Goal: Use online tool/utility: Utilize a website feature to perform a specific function

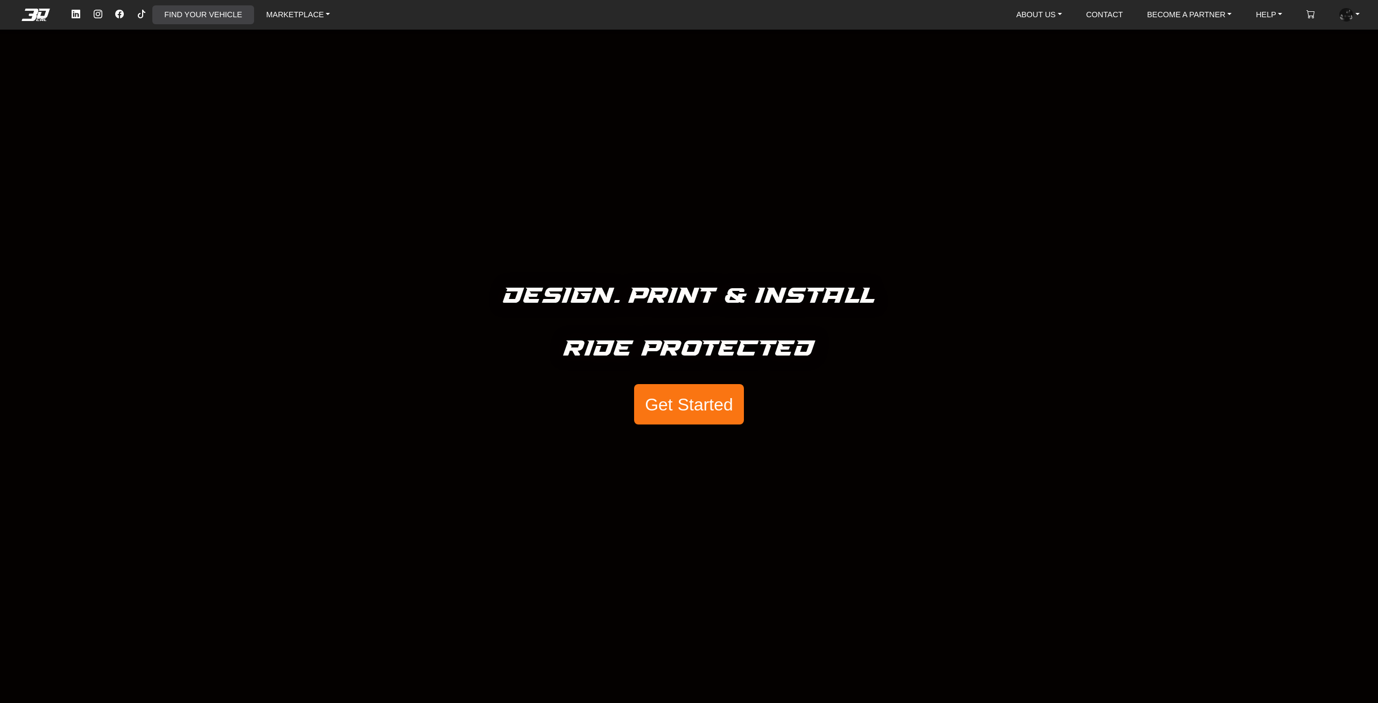
click at [204, 15] on link "FIND YOUR VEHICLE" at bounding box center [203, 14] width 86 height 19
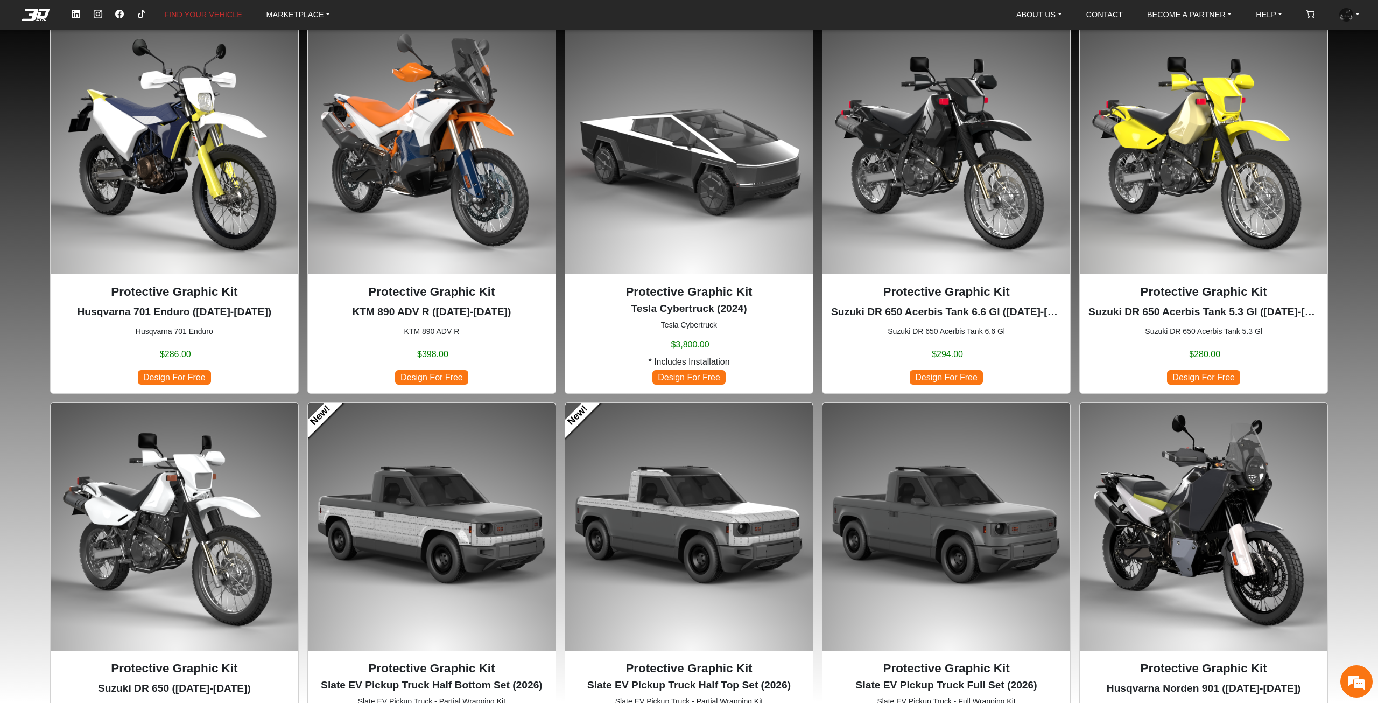
scroll to position [269, 0]
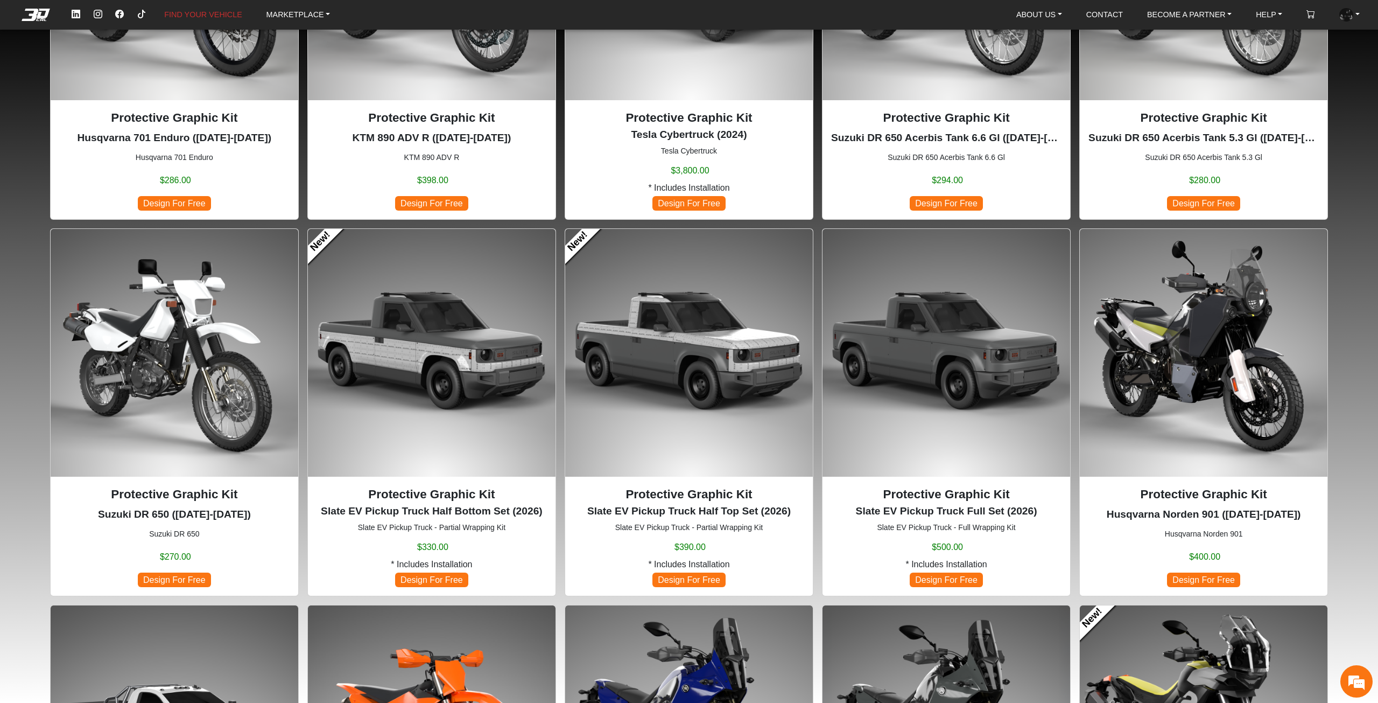
click at [452, 391] on img at bounding box center [432, 353] width 248 height 248
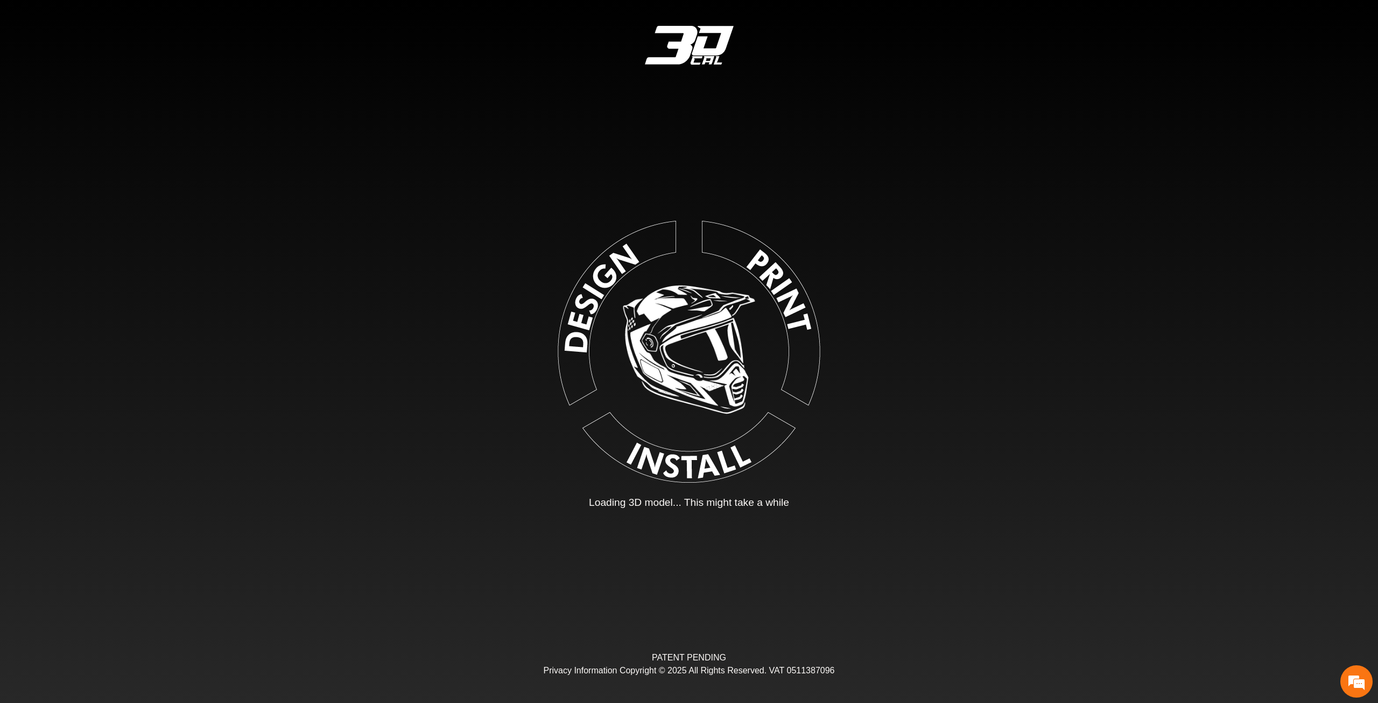
type input "*"
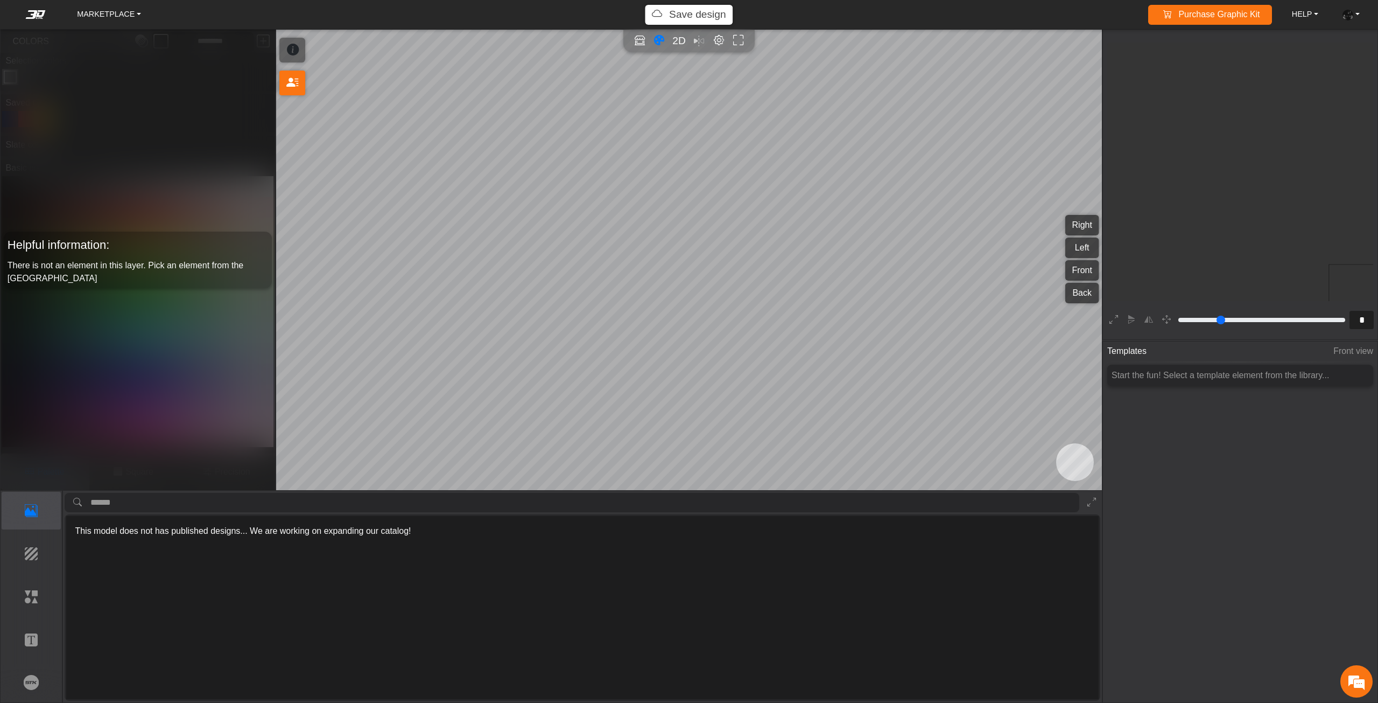
scroll to position [201, 198]
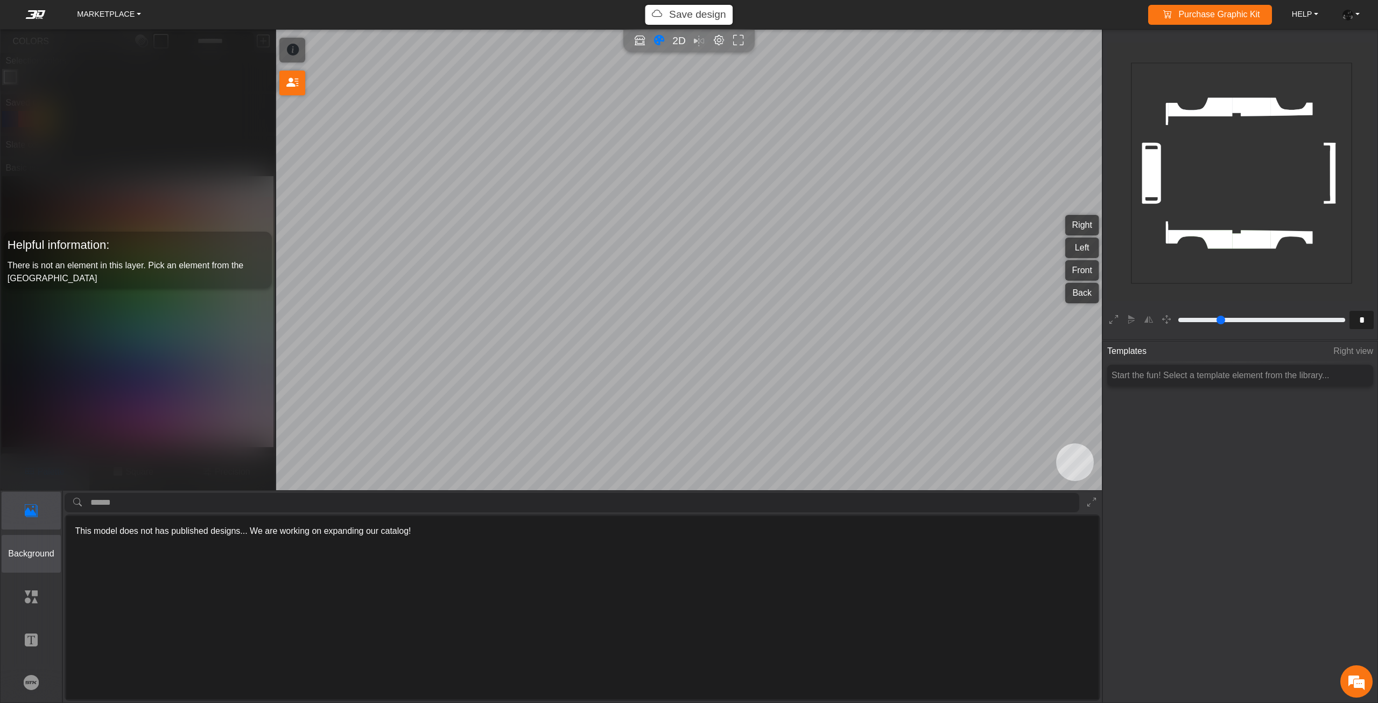
click at [16, 557] on p "Background" at bounding box center [31, 553] width 59 height 13
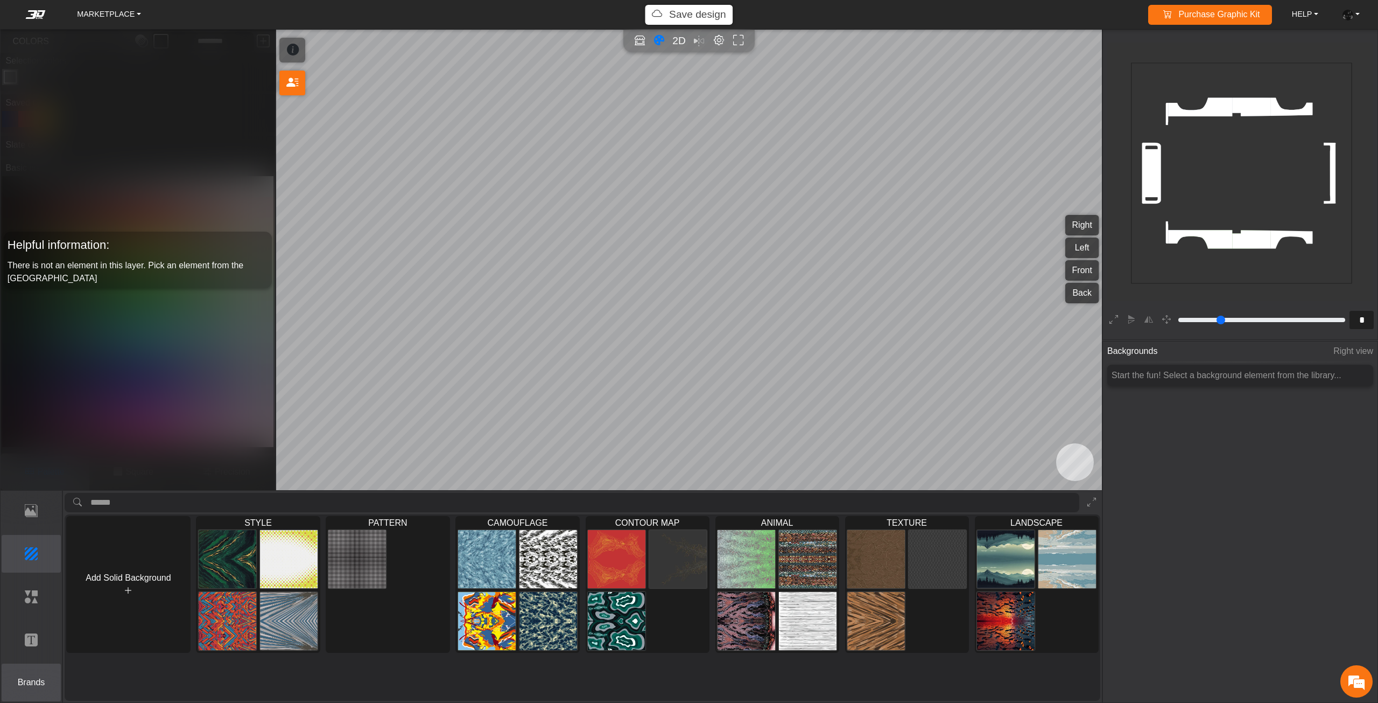
click at [50, 675] on button "Brands" at bounding box center [32, 682] width 60 height 38
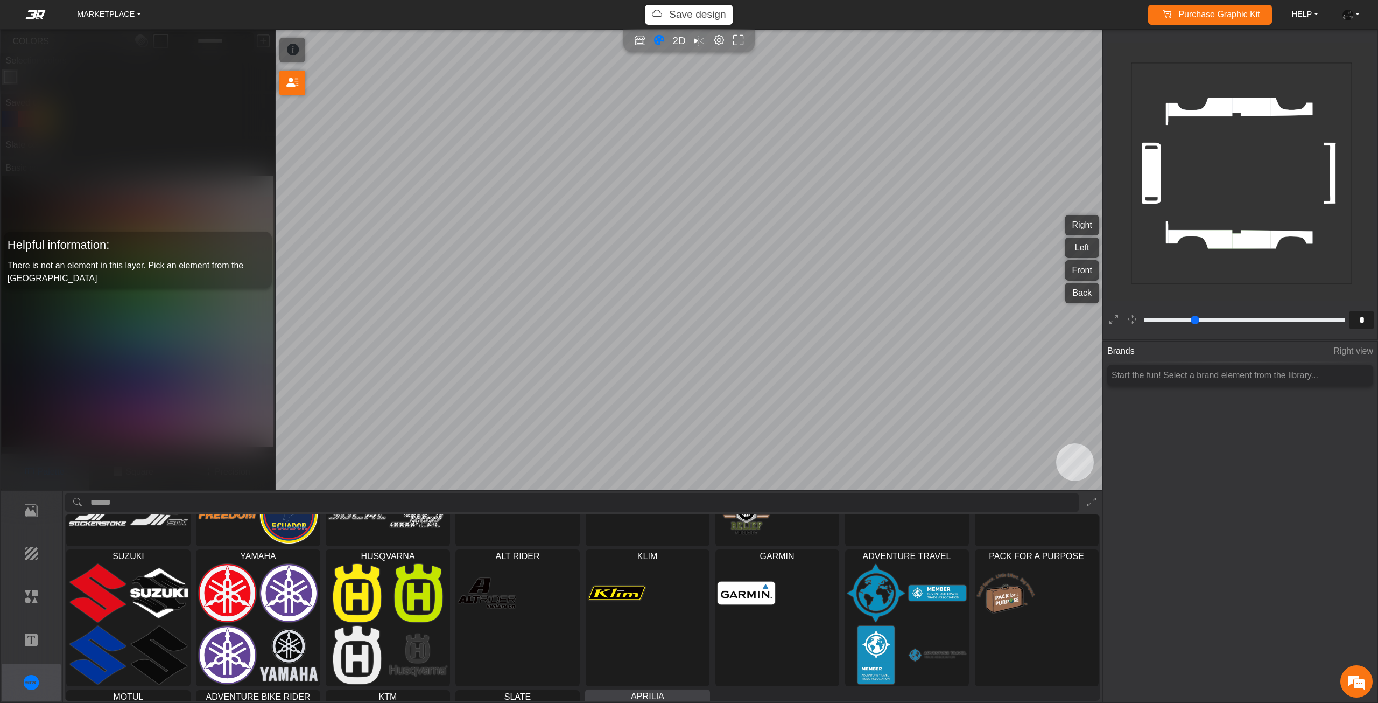
scroll to position [0, 0]
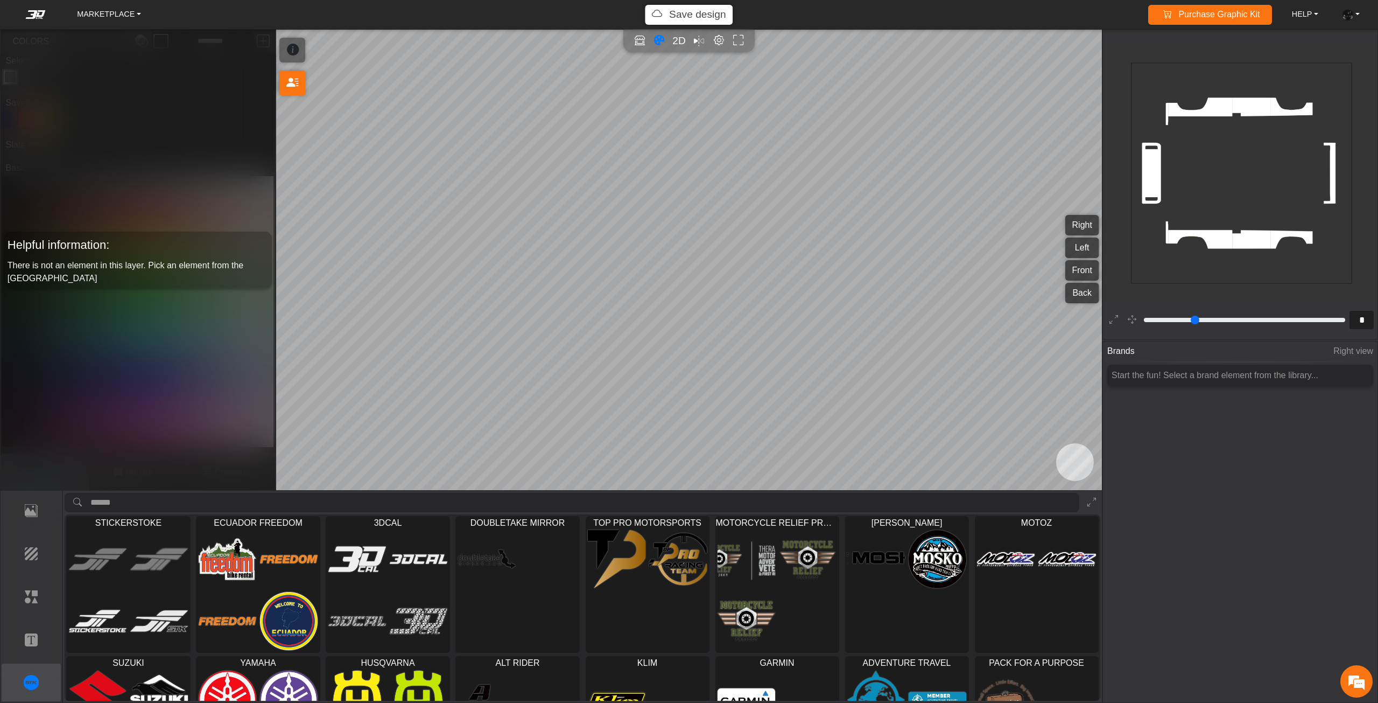
click at [41, 11] on em at bounding box center [35, 14] width 43 height 9
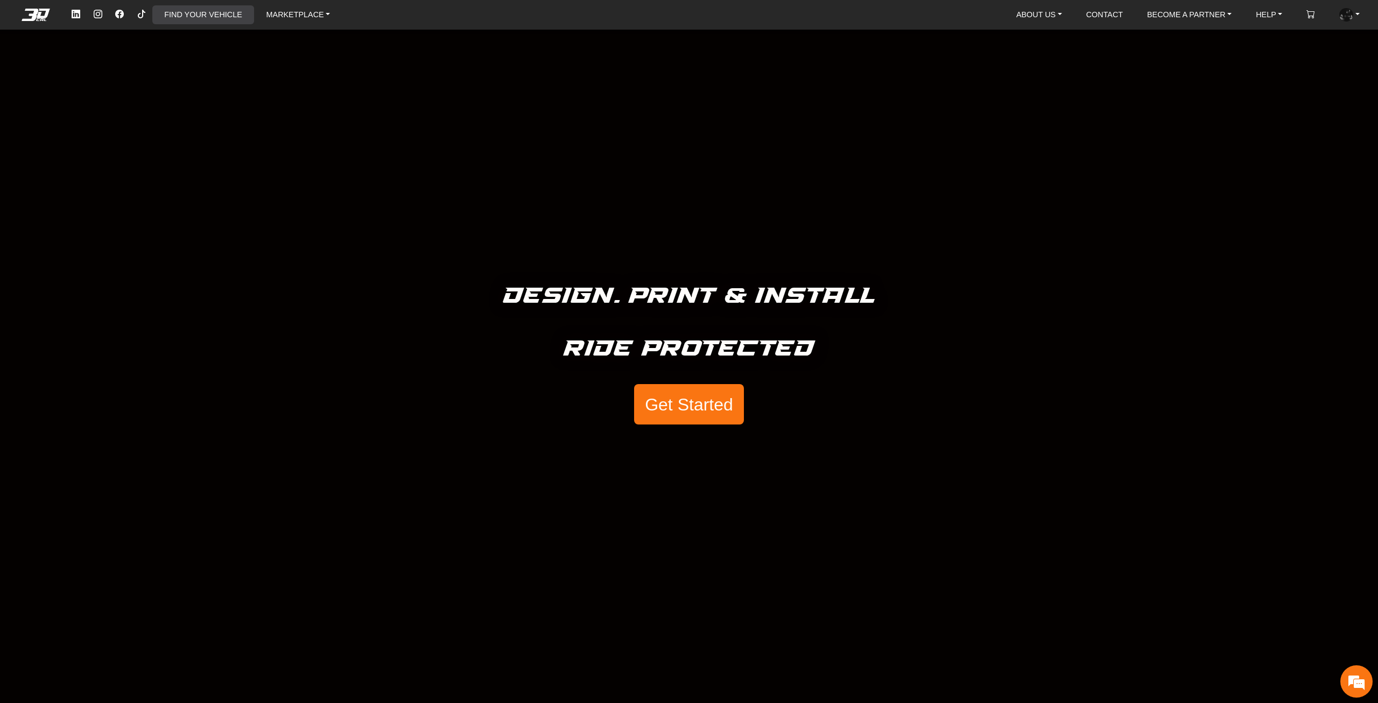
click at [220, 20] on link "FIND YOUR VEHICLE" at bounding box center [203, 14] width 86 height 19
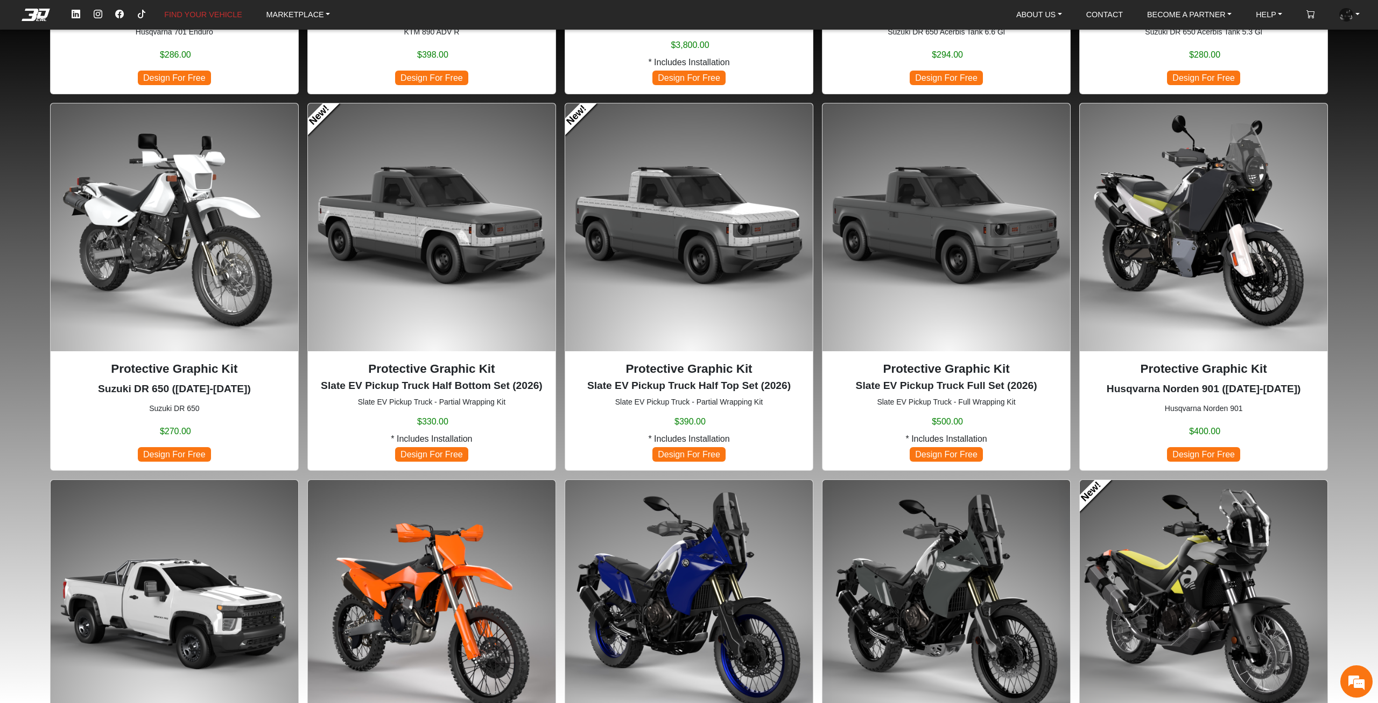
scroll to position [538, 0]
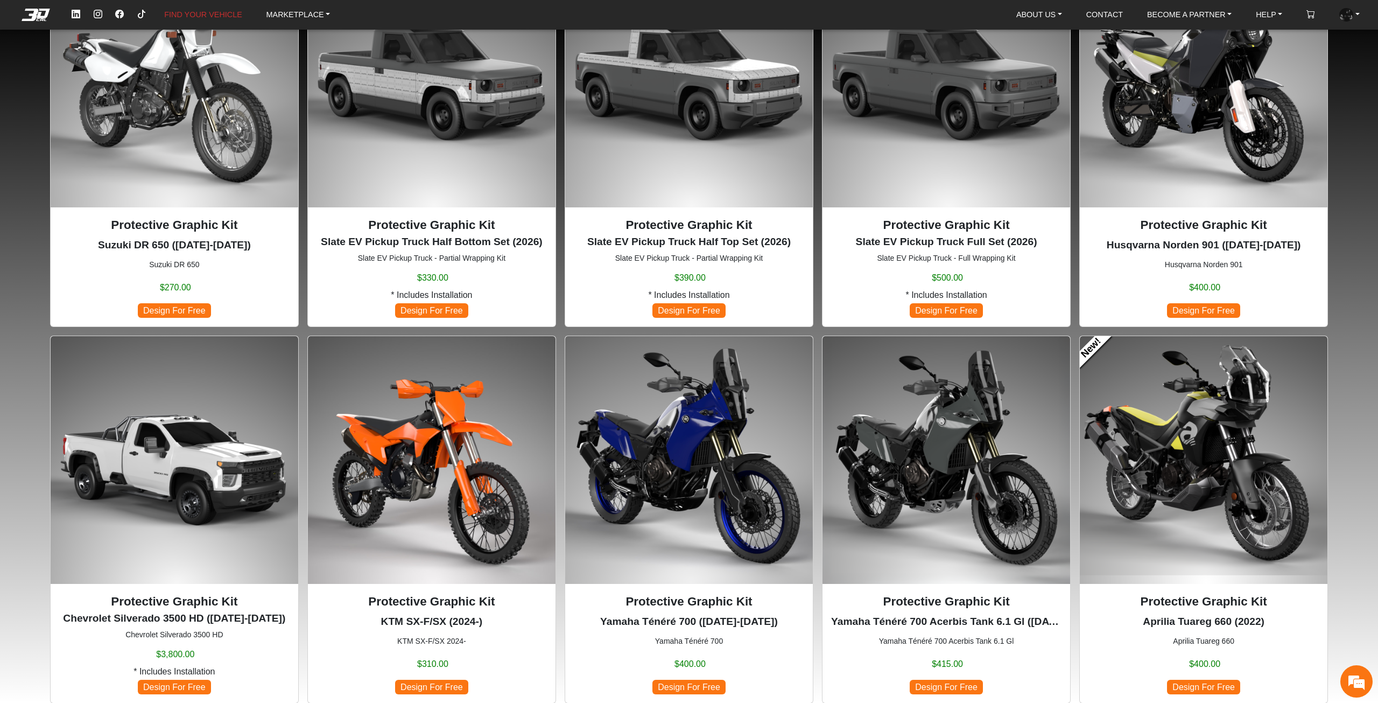
click at [474, 430] on img at bounding box center [432, 460] width 248 height 248
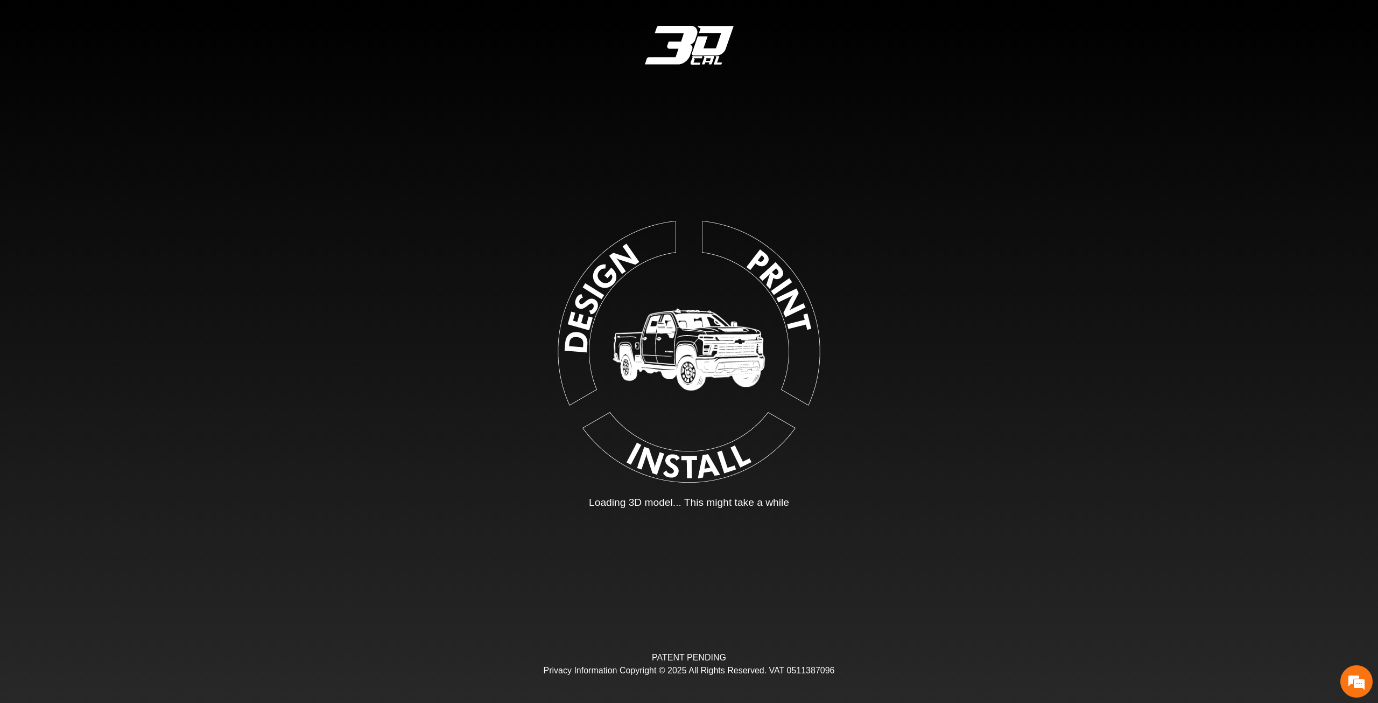
type input "*"
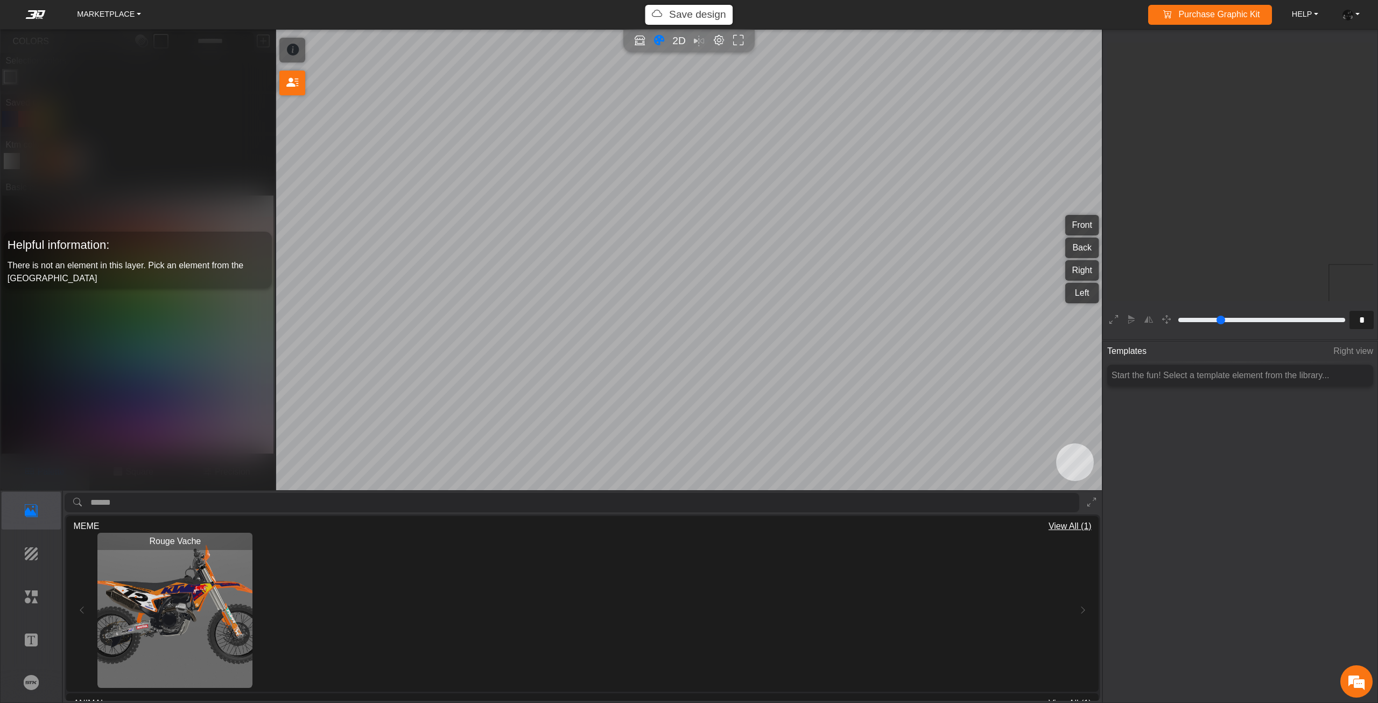
scroll to position [201, 198]
